Goal: Use online tool/utility: Utilize a website feature to perform a specific function

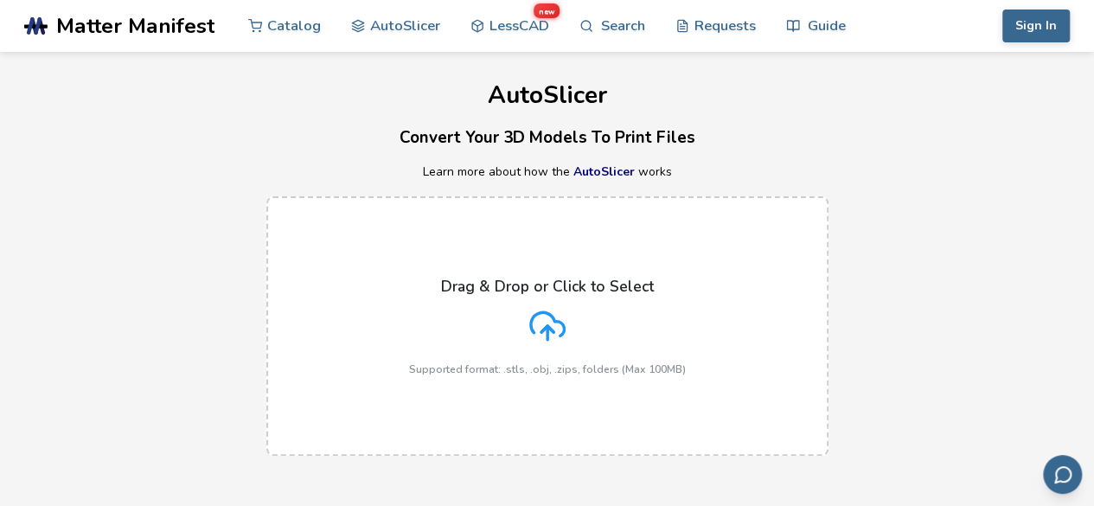
click at [605, 183] on div "Drag & Drop or Click to Select Supported format: .stls, .obj, .zips, folders (M…" at bounding box center [547, 326] width 1094 height 294
click at [601, 172] on link "AutoSlicer" at bounding box center [603, 171] width 61 height 16
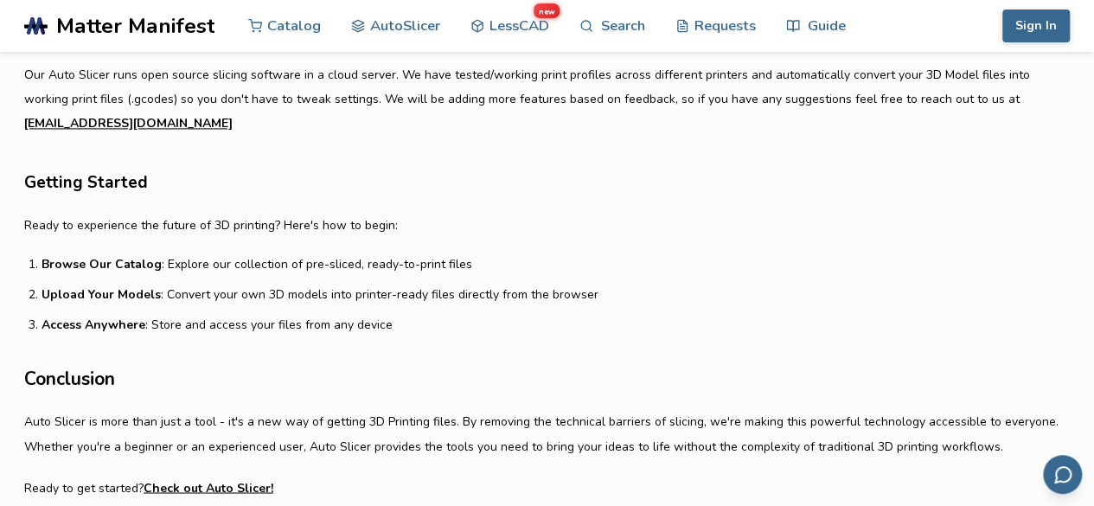
scroll to position [1297, 0]
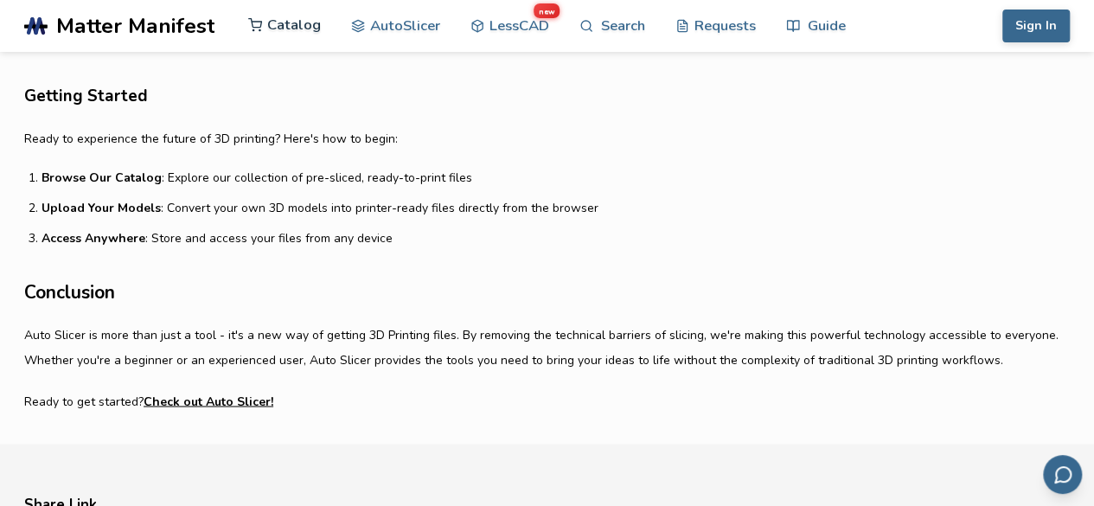
click at [297, 29] on link "Catalog" at bounding box center [284, 25] width 73 height 52
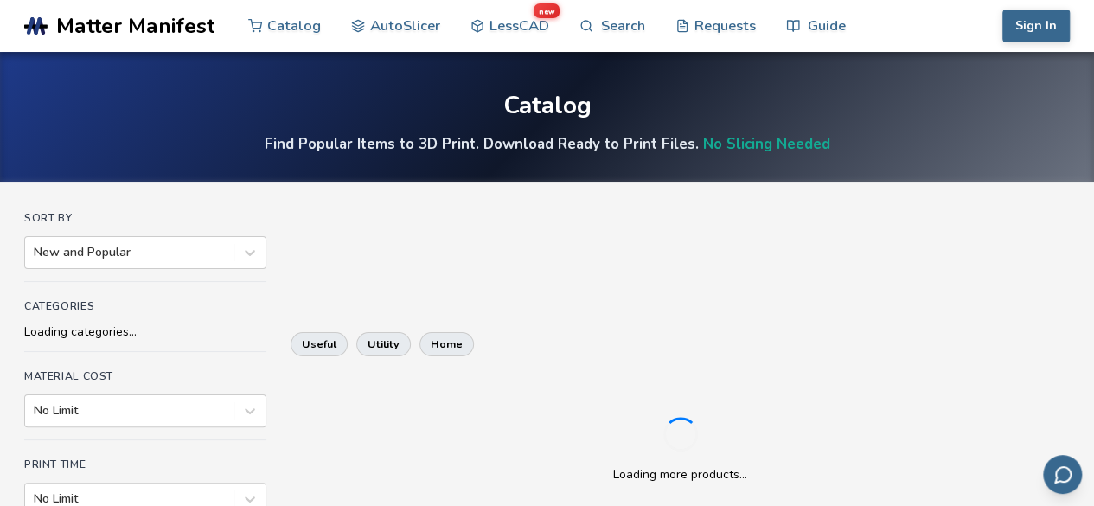
scroll to position [86, 0]
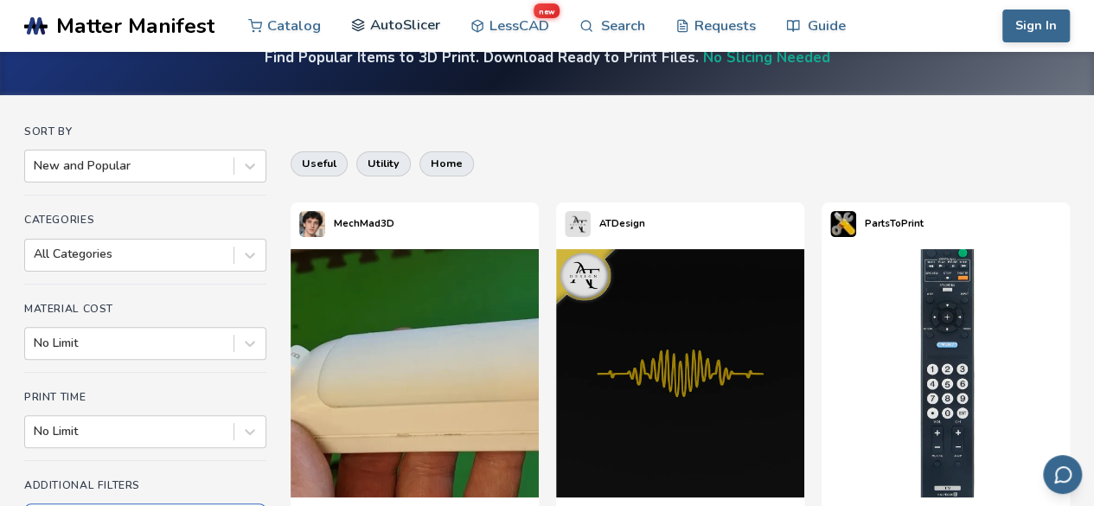
click at [390, 20] on link "AutoSlicer" at bounding box center [395, 25] width 89 height 52
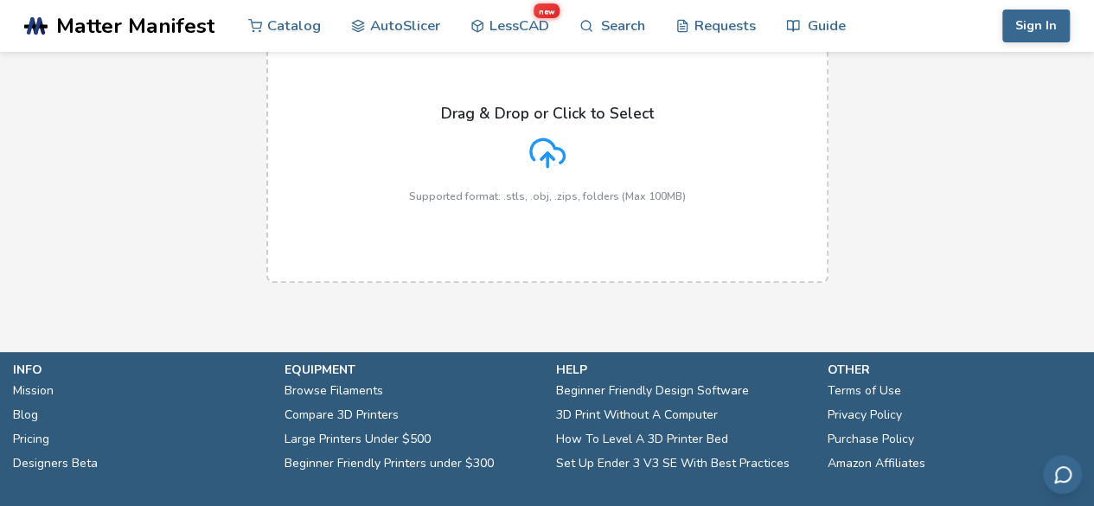
scroll to position [255, 0]
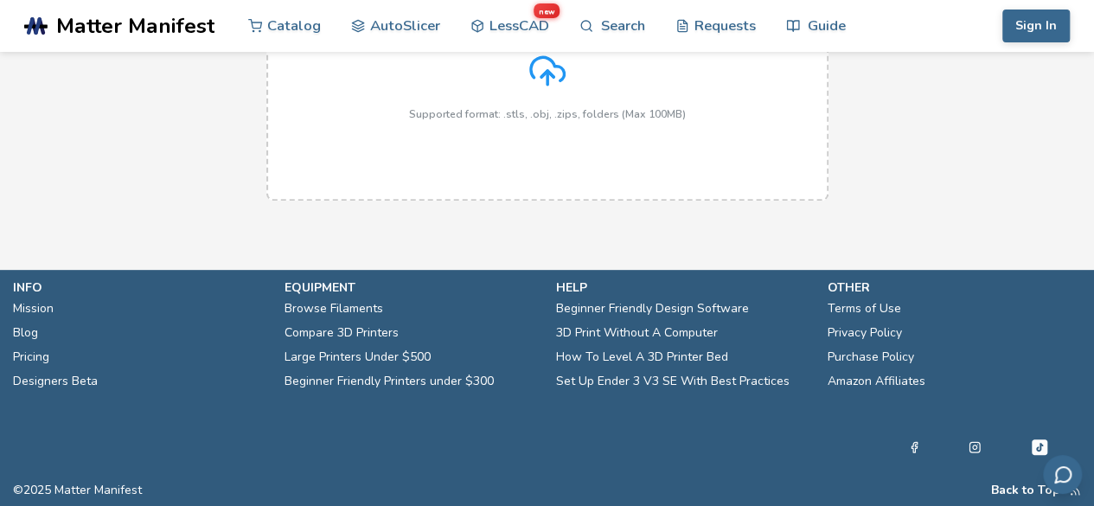
click at [582, 112] on p "Supported format: .stls, .obj, .zips, folders (Max 100MB)" at bounding box center [547, 114] width 277 height 12
click at [0, 0] on input "Drag & Drop or Click to Select Supported format: .stls, .obj, .zips, folders (M…" at bounding box center [0, 0] width 0 height 0
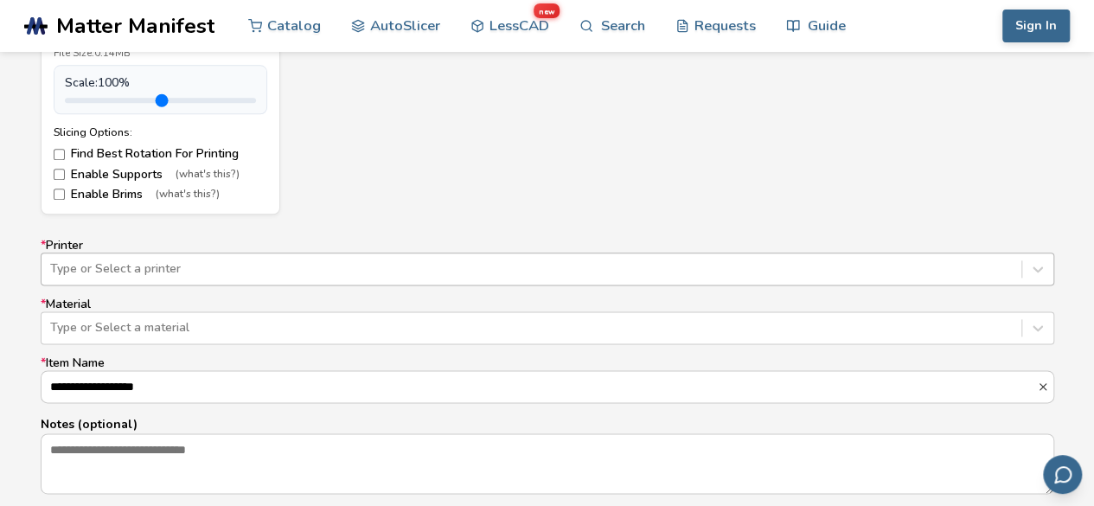
click at [268, 261] on div "Type or Select a printer" at bounding box center [548, 269] width 1014 height 33
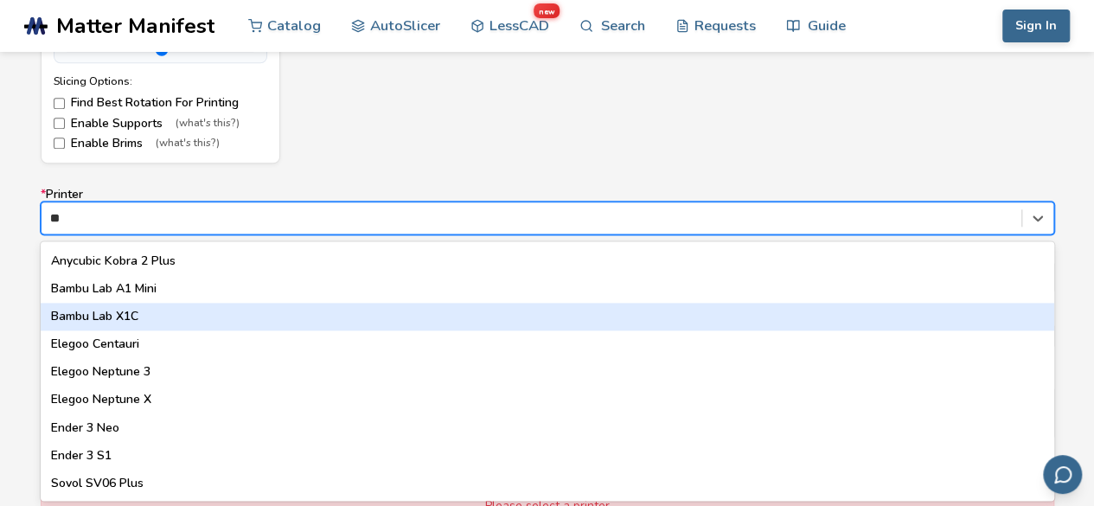
scroll to position [0, 0]
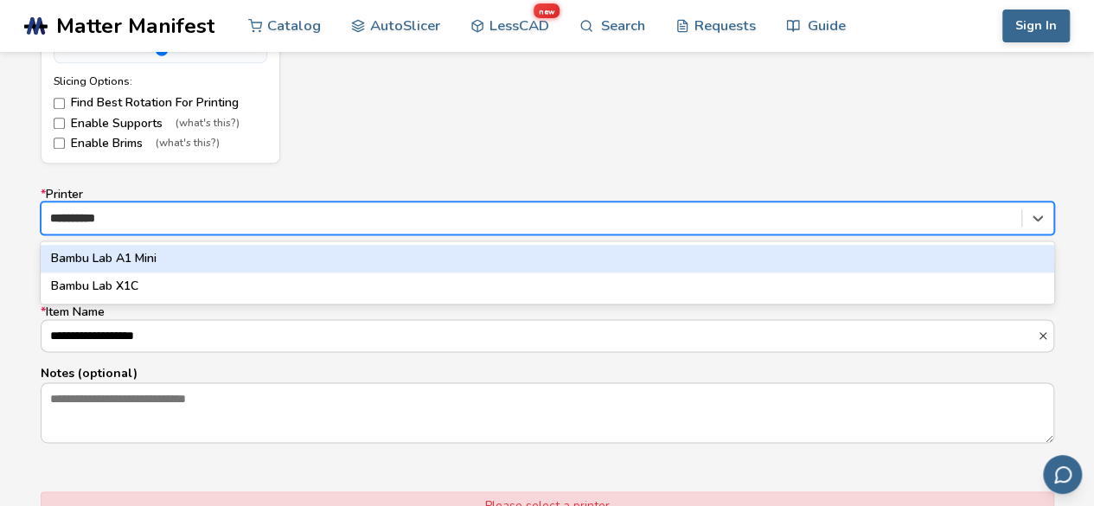
type input "*********"
click at [0, 357] on div "**********" at bounding box center [547, 135] width 1094 height 1025
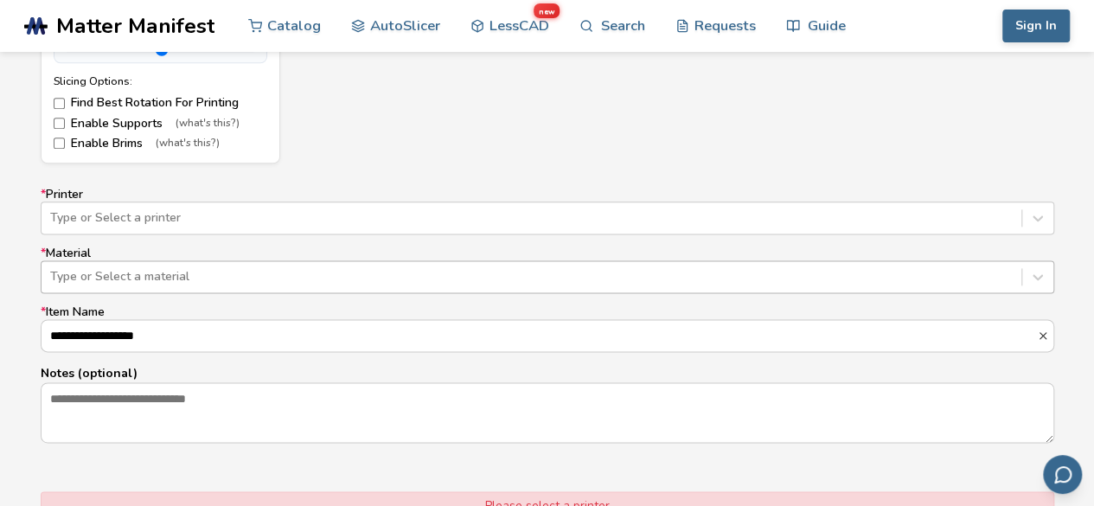
click at [457, 265] on div "Type or Select a material" at bounding box center [532, 277] width 980 height 24
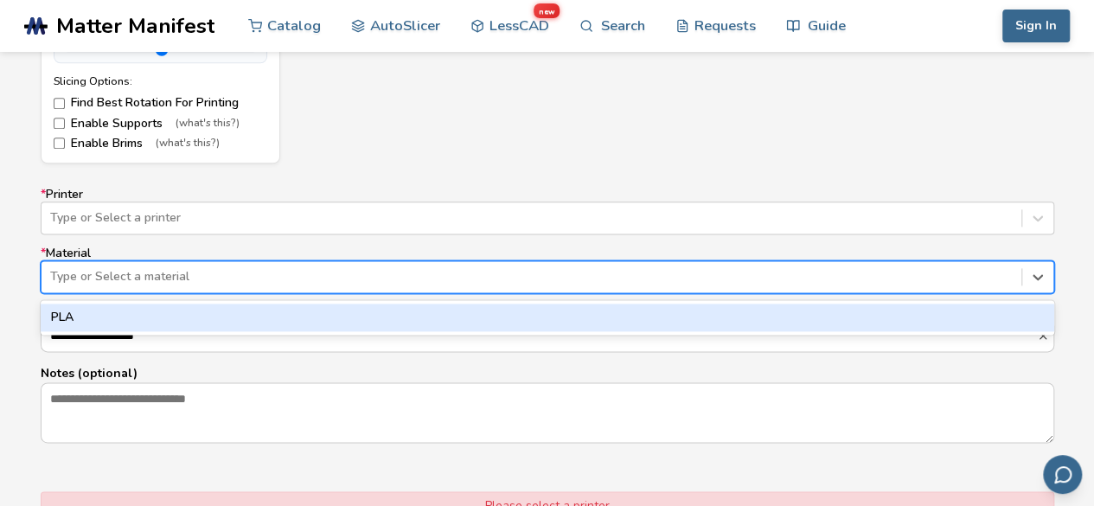
click at [268, 311] on div "PLA" at bounding box center [548, 318] width 1014 height 28
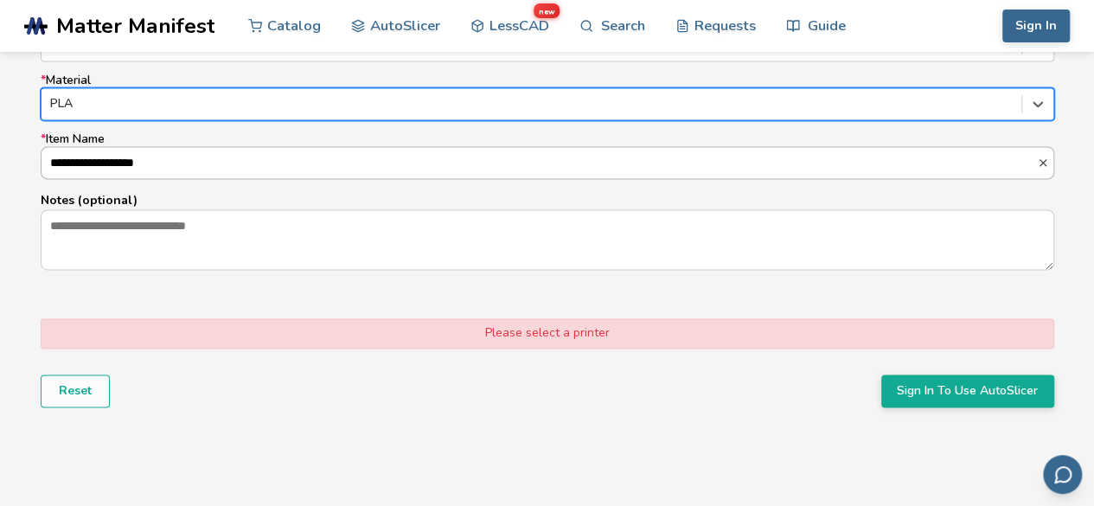
scroll to position [998, 0]
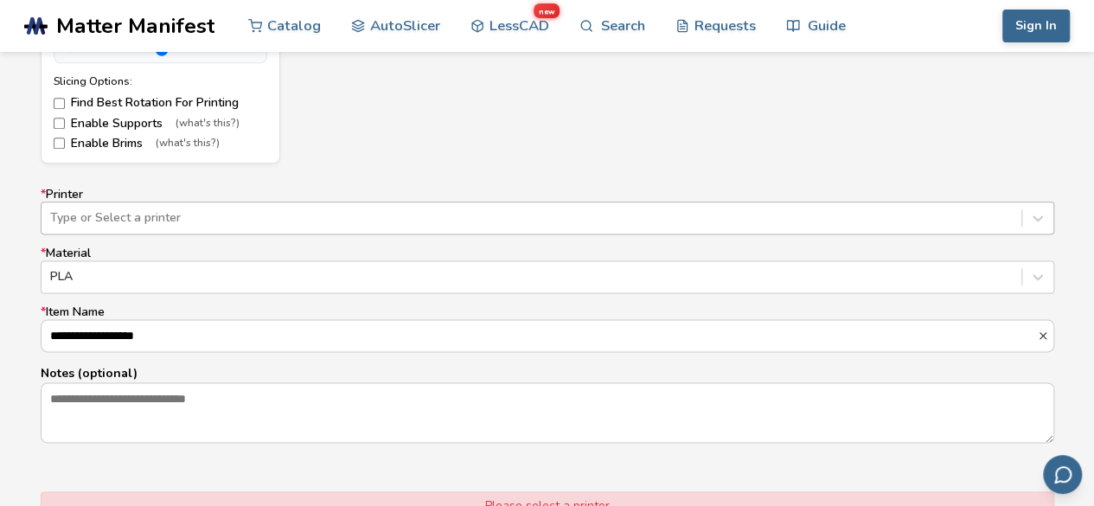
drag, startPoint x: 201, startPoint y: 189, endPoint x: 204, endPoint y: 221, distance: 31.3
click at [202, 197] on label "* Printer Type or Select a printer" at bounding box center [548, 211] width 1014 height 47
click at [204, 221] on div at bounding box center [531, 217] width 963 height 17
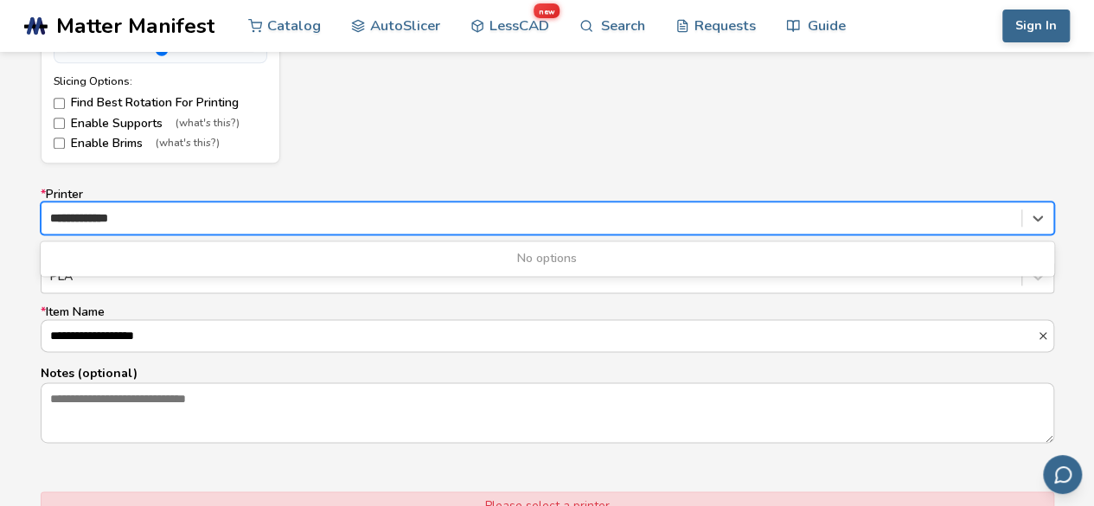
type input "**********"
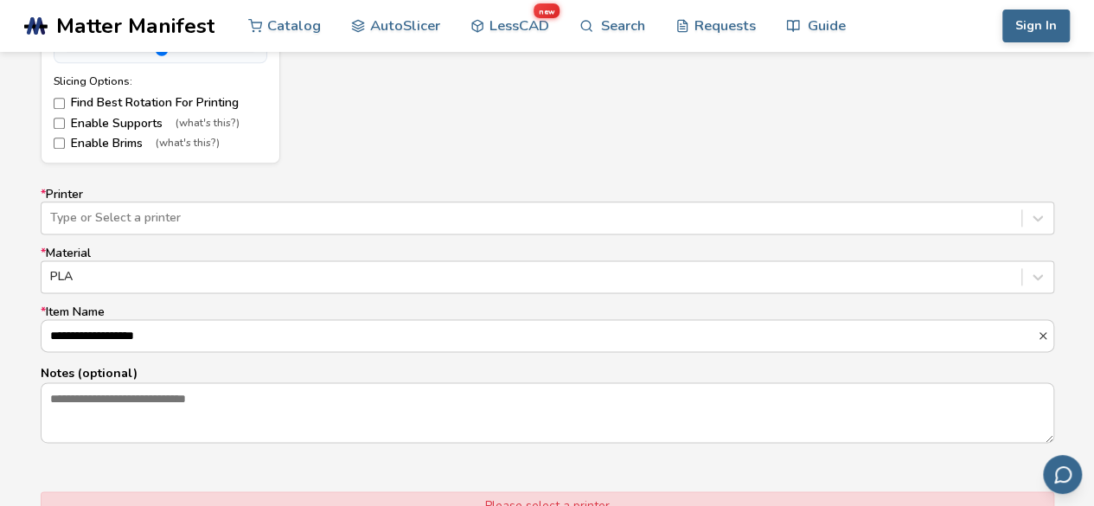
click at [368, 457] on form "**********" at bounding box center [548, 107] width 1038 height 969
